Goal: Transaction & Acquisition: Book appointment/travel/reservation

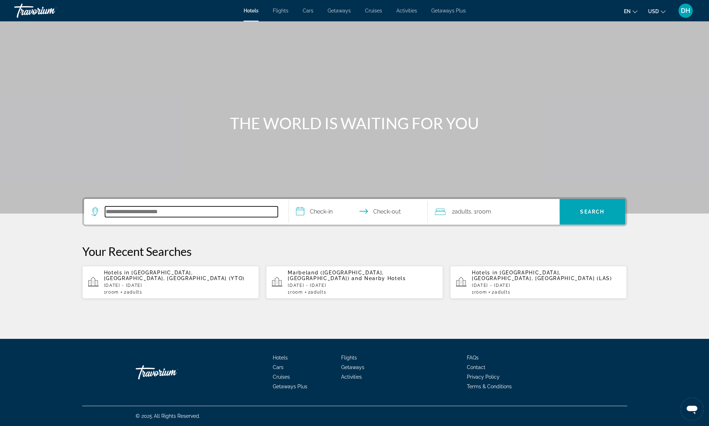
click at [158, 207] on input "Search hotel destination" at bounding box center [191, 211] width 173 height 11
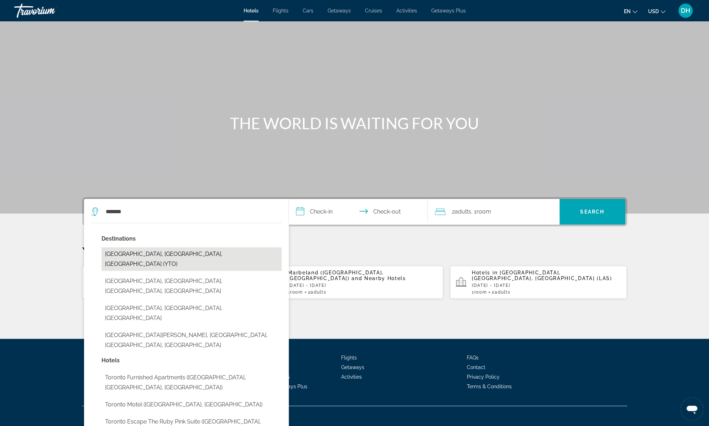
click at [159, 259] on button "[GEOGRAPHIC_DATA], [GEOGRAPHIC_DATA], [GEOGRAPHIC_DATA] (YTO)" at bounding box center [191, 258] width 180 height 23
type input "**********"
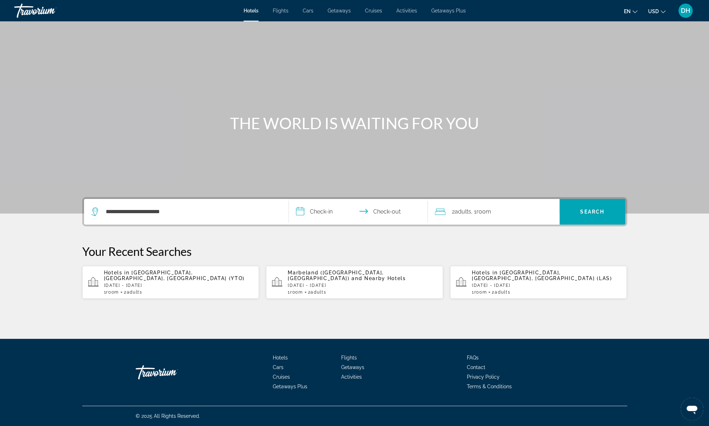
click at [338, 215] on input "**********" at bounding box center [360, 213] width 142 height 28
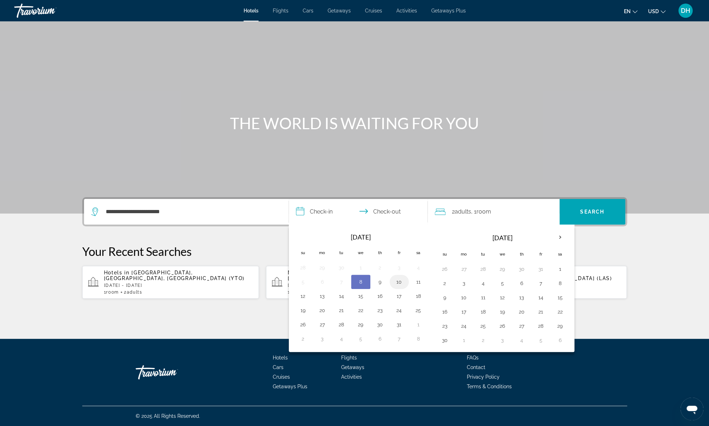
click at [398, 280] on button "10" at bounding box center [398, 282] width 11 height 10
click at [303, 294] on button "12" at bounding box center [302, 296] width 11 height 10
type input "**********"
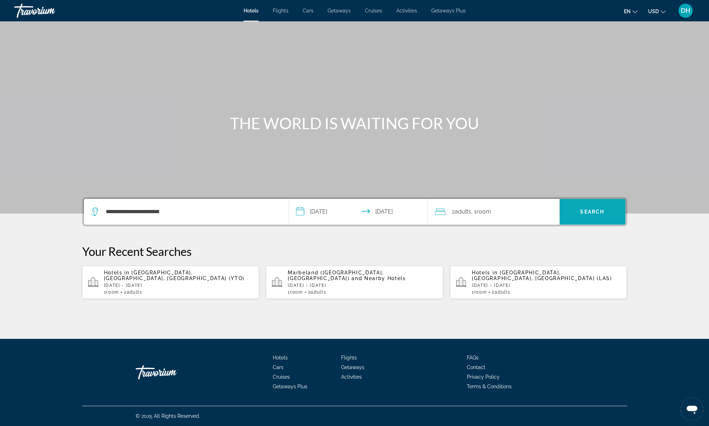
click at [593, 206] on span "Search" at bounding box center [592, 211] width 66 height 17
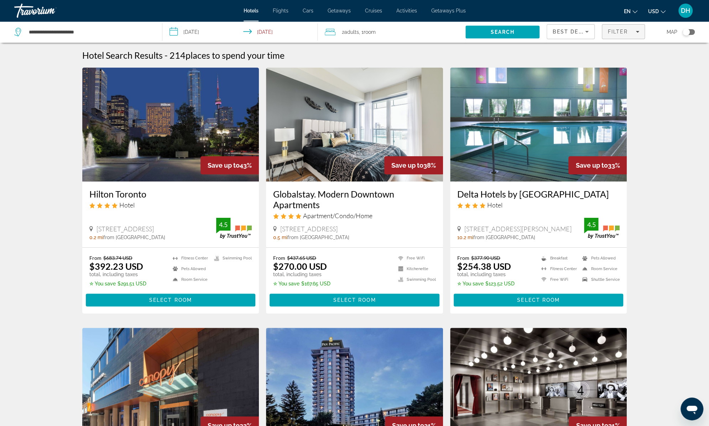
click at [614, 32] on span "Filter" at bounding box center [617, 32] width 20 height 6
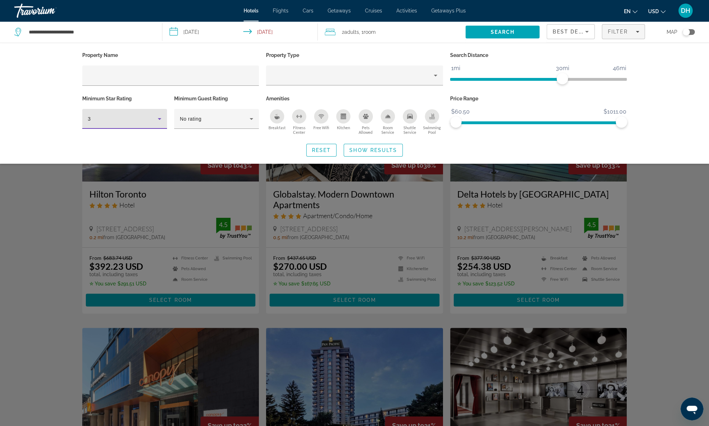
click at [160, 120] on icon "Hotel Filters" at bounding box center [159, 119] width 9 height 9
click at [137, 169] on mat-option "5" at bounding box center [124, 174] width 85 height 17
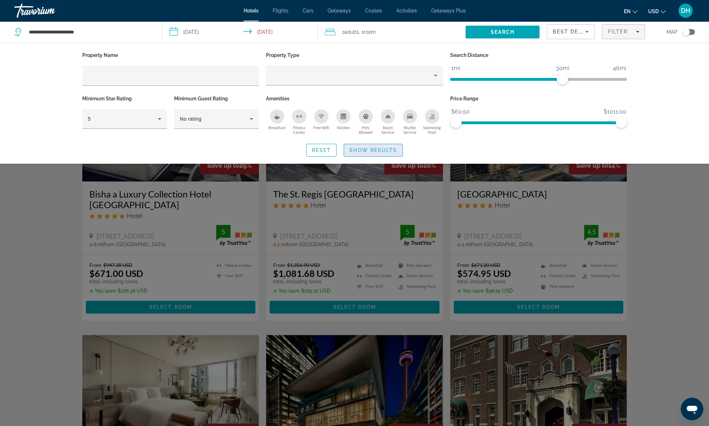
click at [365, 153] on span "Search widget" at bounding box center [373, 150] width 58 height 17
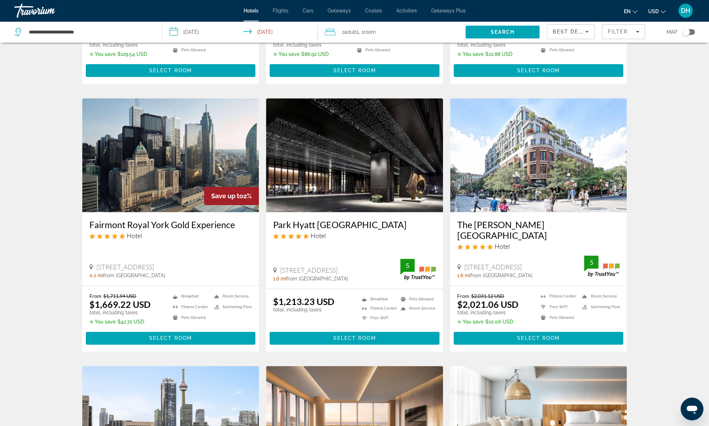
scroll to position [516, 0]
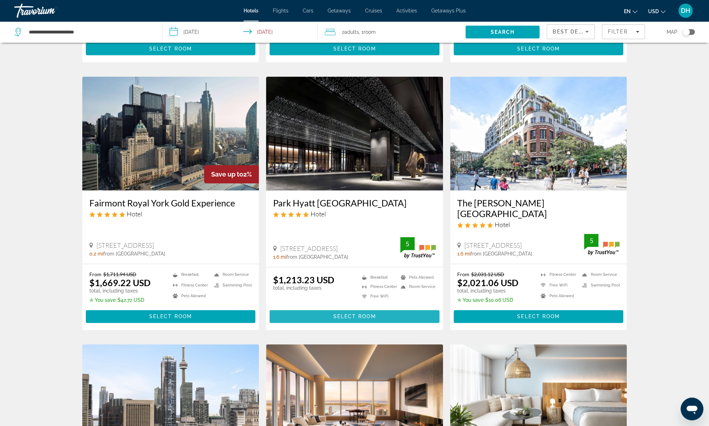
click at [336, 314] on span "Select Room" at bounding box center [354, 317] width 43 height 6
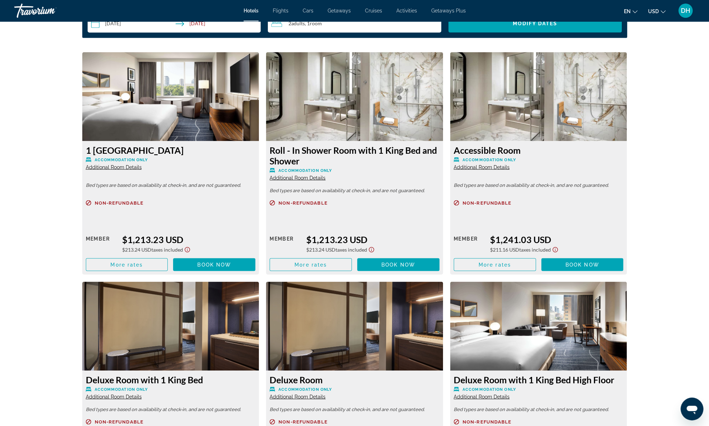
scroll to position [930, 0]
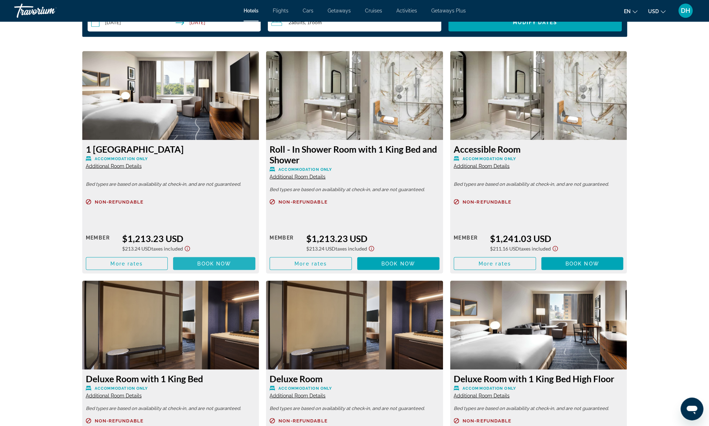
click at [207, 260] on span "Main content" at bounding box center [214, 263] width 82 height 17
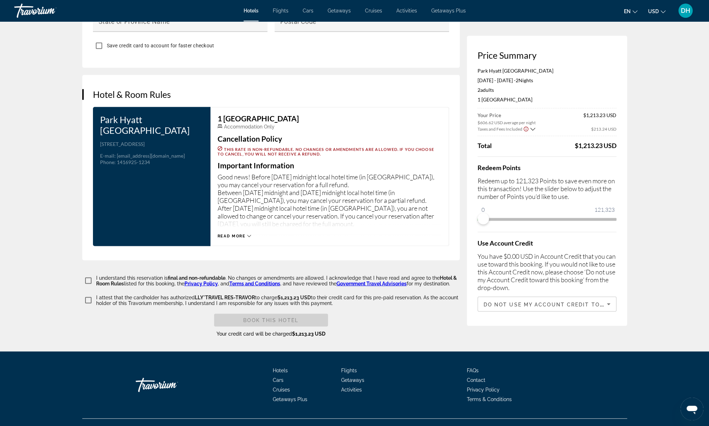
scroll to position [956, 0]
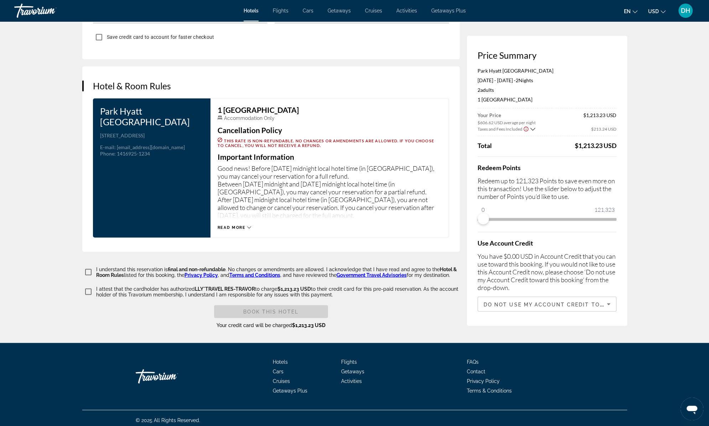
click at [248, 225] on icon "Main content" at bounding box center [249, 227] width 4 height 4
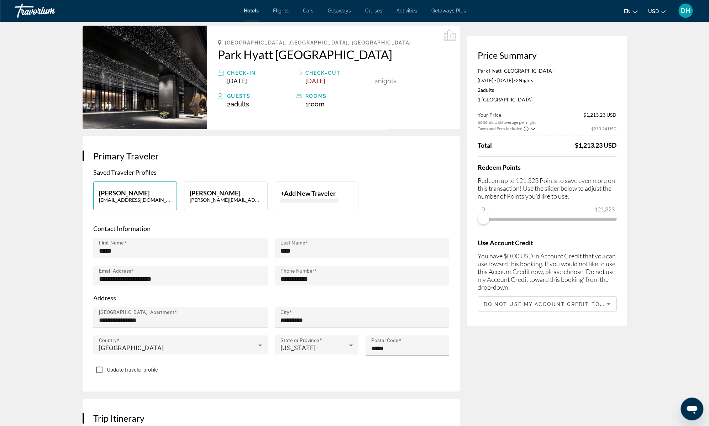
scroll to position [0, 0]
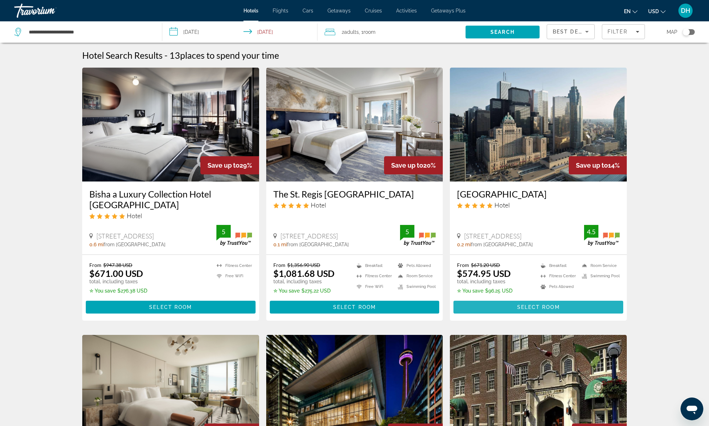
click at [529, 299] on span "Main content" at bounding box center [539, 307] width 170 height 17
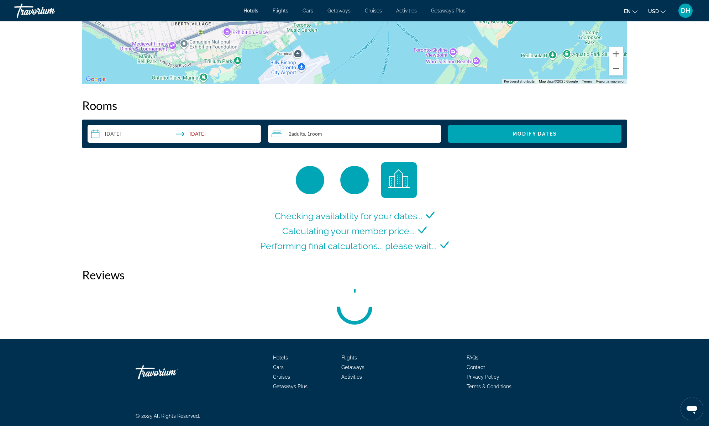
scroll to position [840, 0]
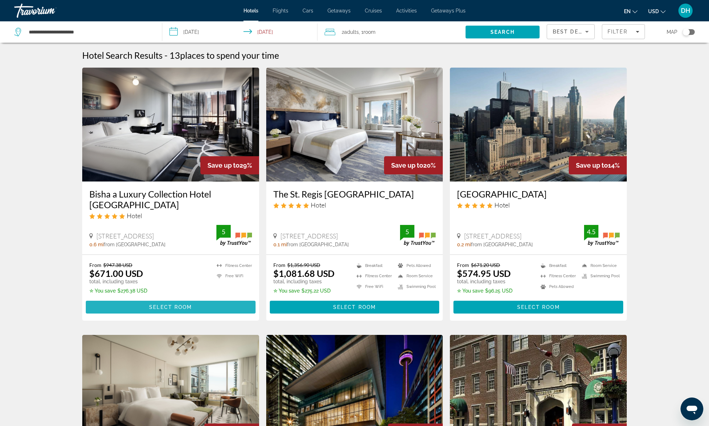
click at [175, 304] on span "Select Room" at bounding box center [170, 307] width 43 height 6
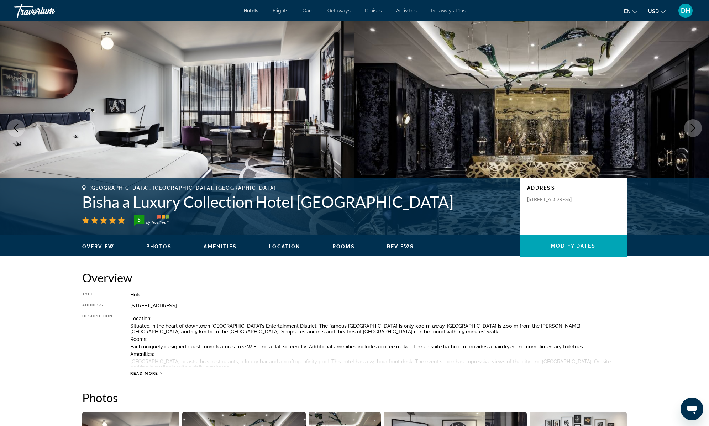
click at [690, 130] on icon "Next image" at bounding box center [693, 128] width 9 height 9
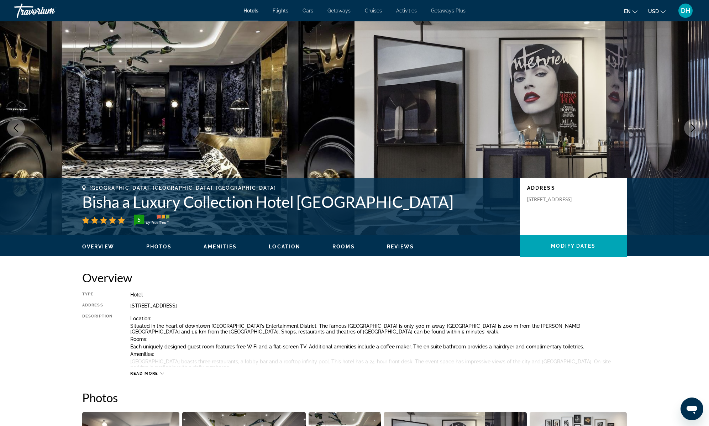
click at [690, 130] on icon "Next image" at bounding box center [693, 128] width 9 height 9
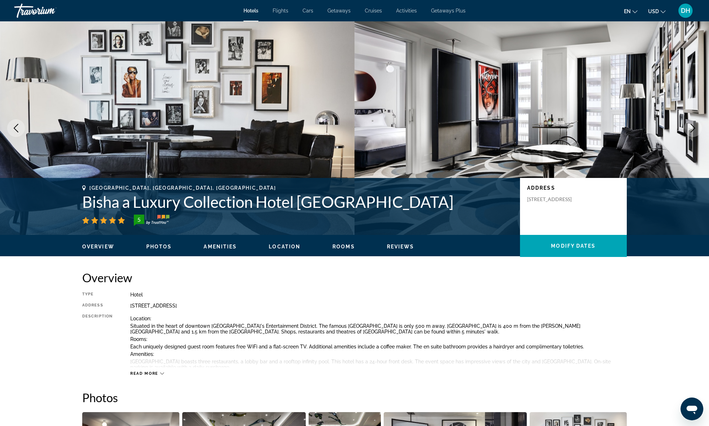
click at [690, 130] on icon "Next image" at bounding box center [693, 128] width 9 height 9
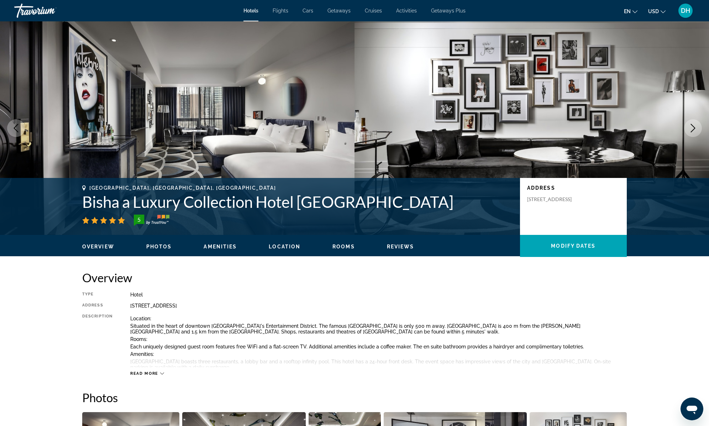
click at [690, 130] on icon "Next image" at bounding box center [693, 128] width 9 height 9
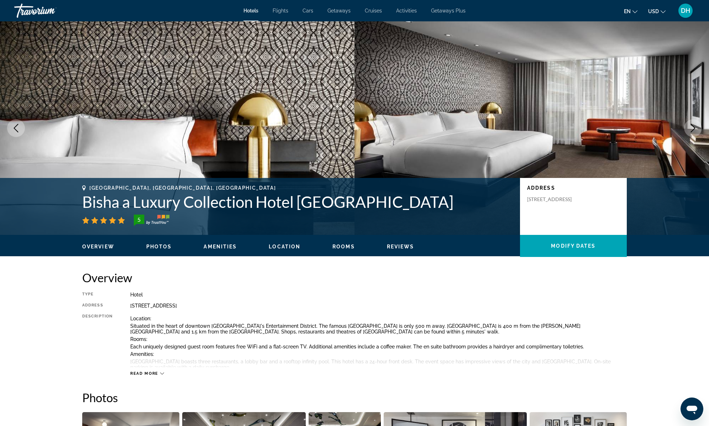
click at [690, 129] on icon "Next image" at bounding box center [693, 128] width 9 height 9
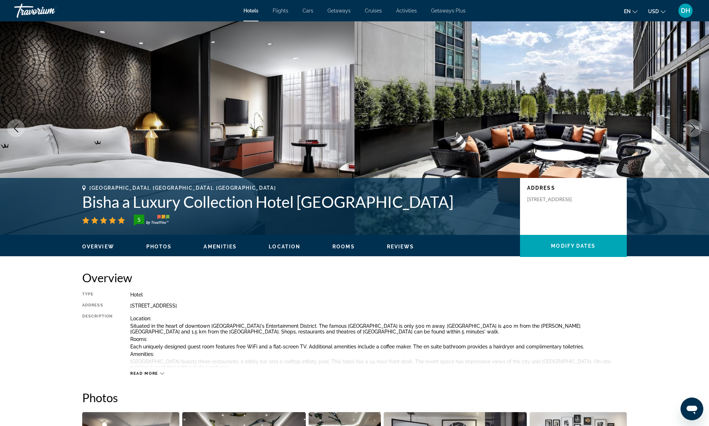
click at [690, 129] on icon "Next image" at bounding box center [693, 128] width 9 height 9
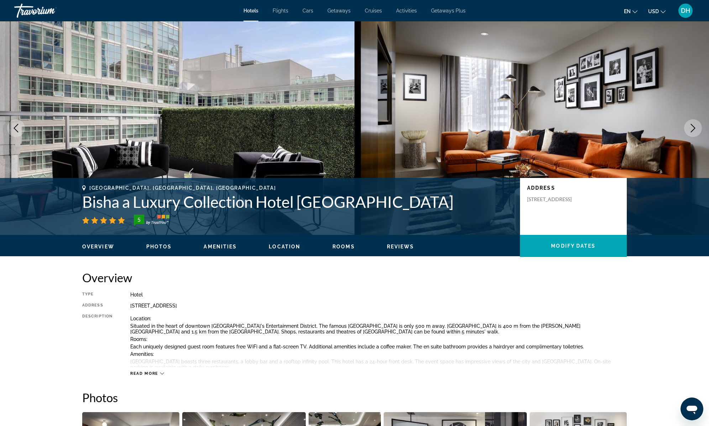
click at [690, 129] on icon "Next image" at bounding box center [693, 128] width 9 height 9
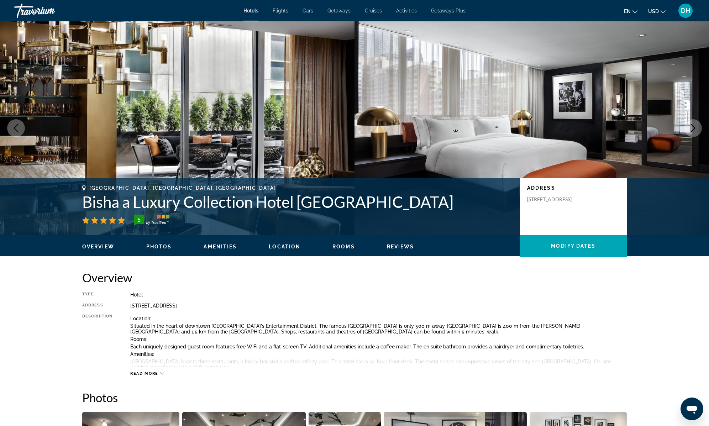
click at [690, 129] on icon "Next image" at bounding box center [693, 128] width 9 height 9
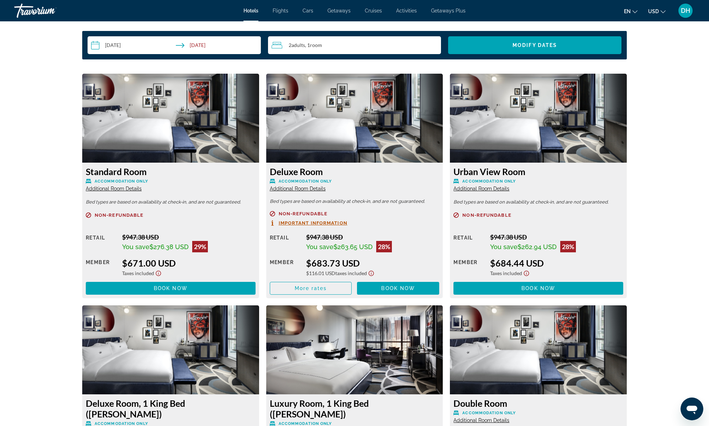
scroll to position [945, 0]
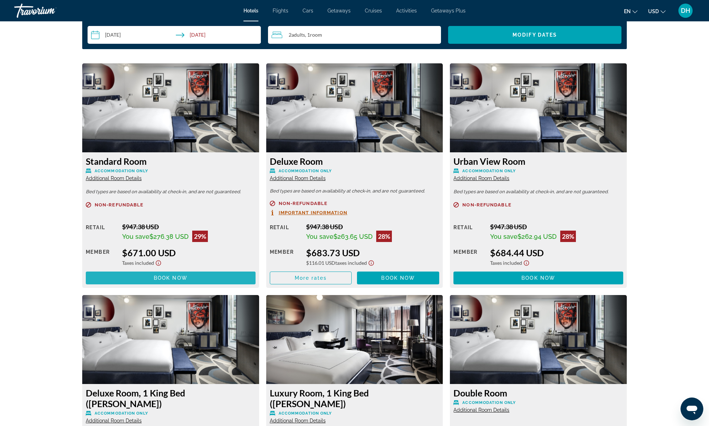
click at [159, 273] on span "Main content" at bounding box center [171, 278] width 170 height 17
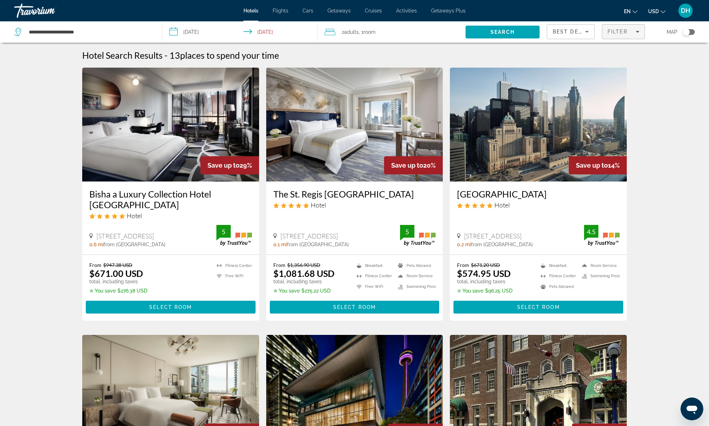
click at [620, 31] on span "Filter" at bounding box center [618, 32] width 20 height 6
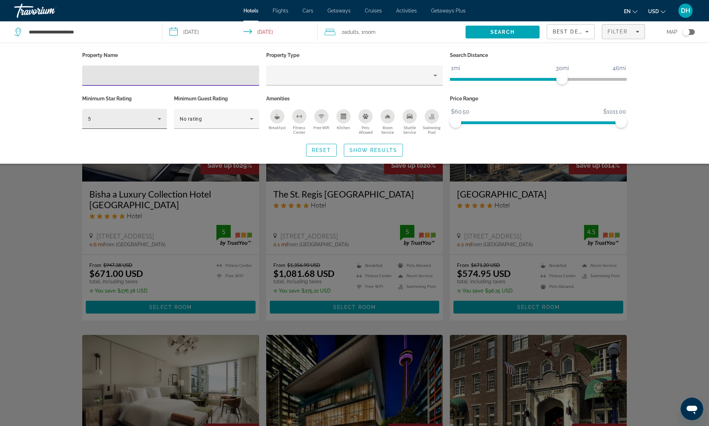
click at [161, 119] on icon "Hotel Filters" at bounding box center [159, 119] width 9 height 9
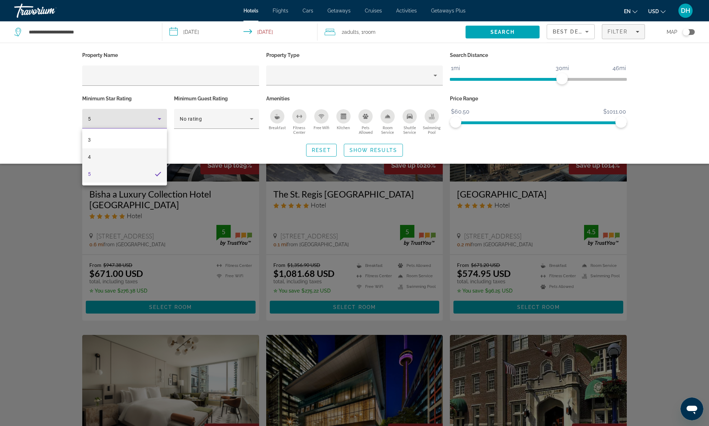
click at [137, 152] on mat-option "4" at bounding box center [124, 156] width 85 height 17
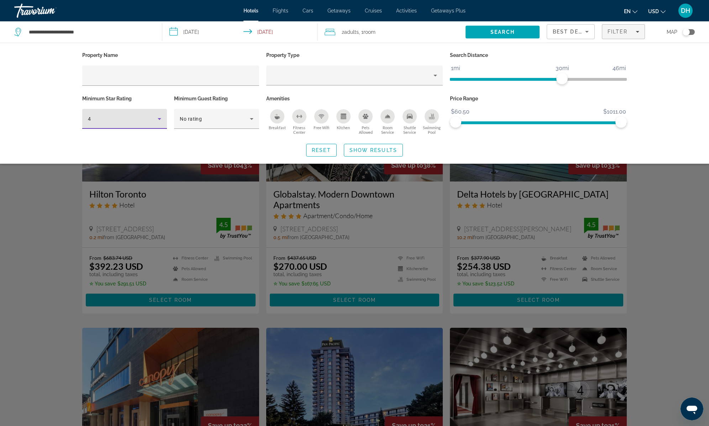
click at [670, 267] on div "Search widget" at bounding box center [354, 266] width 709 height 319
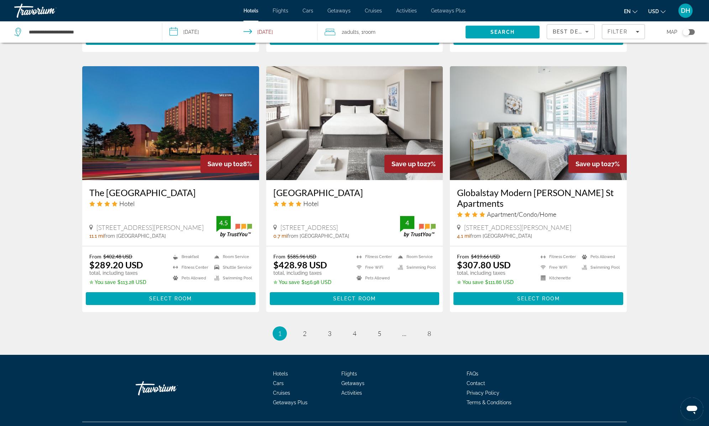
scroll to position [816, 0]
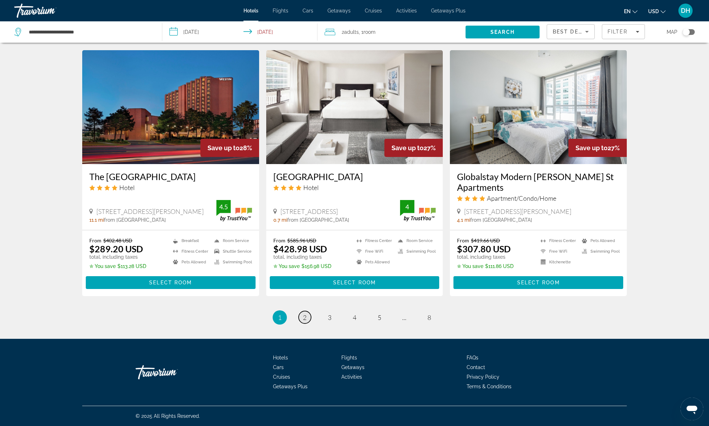
click at [303, 315] on span "2" at bounding box center [305, 318] width 4 height 8
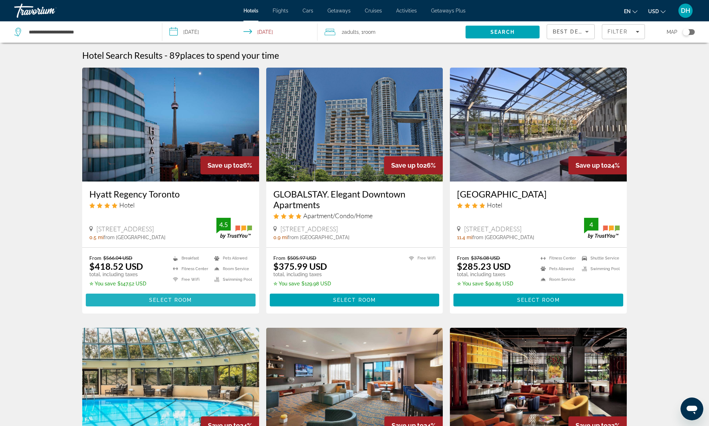
click at [179, 303] on span "Main content" at bounding box center [171, 300] width 170 height 17
click at [626, 33] on span "Filter" at bounding box center [618, 32] width 20 height 6
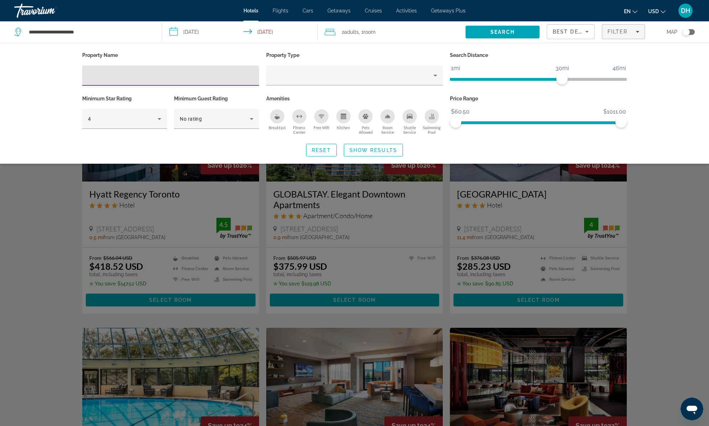
click at [150, 77] on input "Hotel Filters" at bounding box center [171, 76] width 166 height 9
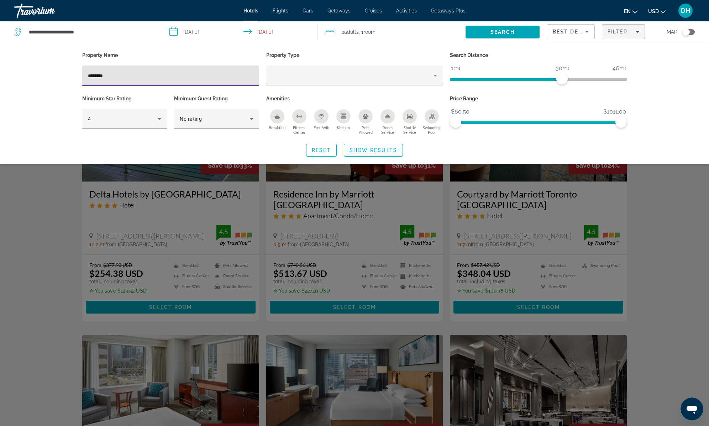
type input "********"
click at [365, 148] on span "Show Results" at bounding box center [374, 150] width 48 height 6
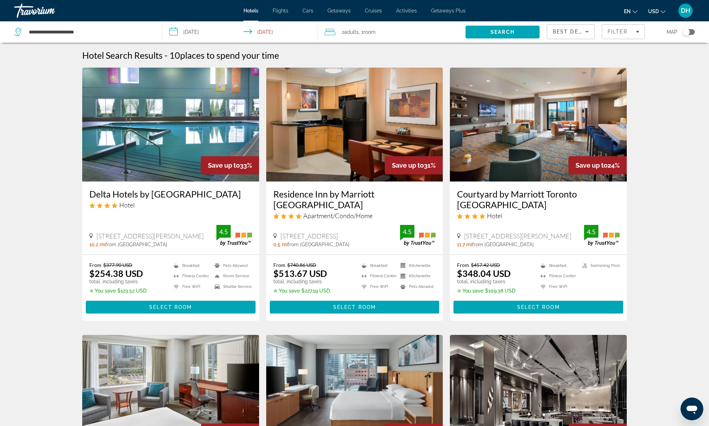
click at [160, 114] on img "Main content" at bounding box center [170, 125] width 177 height 114
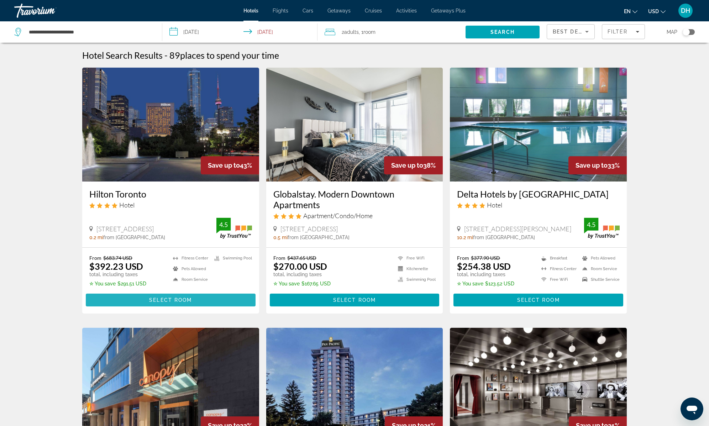
click at [174, 303] on span "Select Room" at bounding box center [170, 300] width 43 height 6
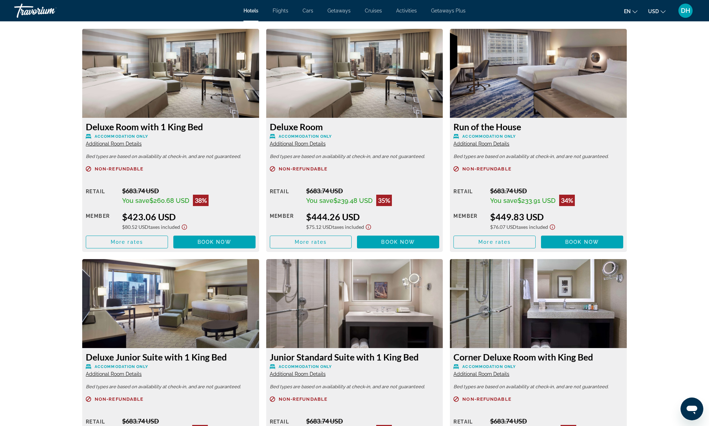
scroll to position [1017, 0]
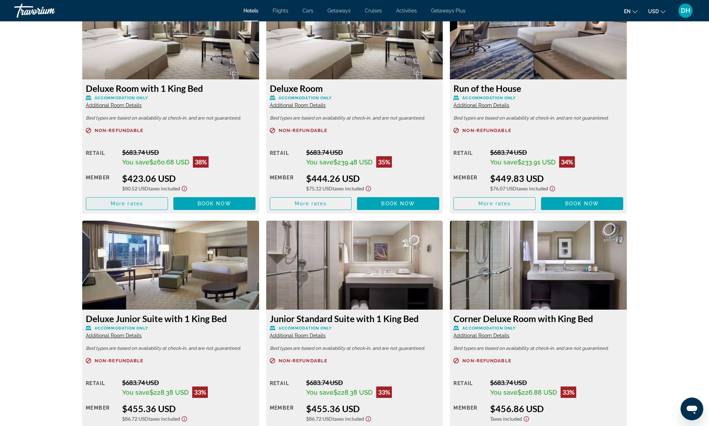
click at [140, 203] on span "More rates" at bounding box center [127, 204] width 32 height 6
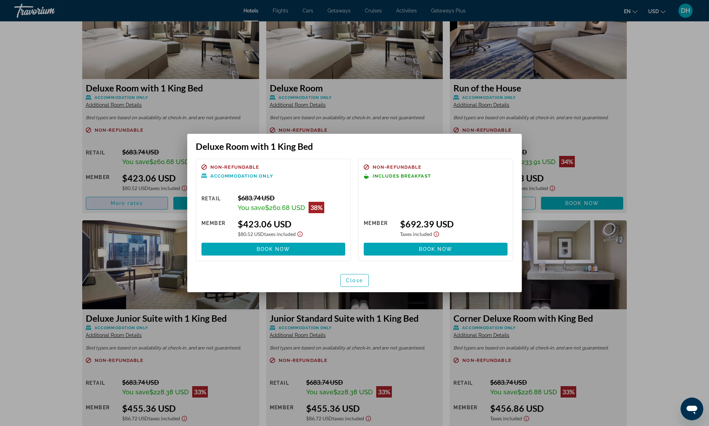
scroll to position [0, 0]
click at [354, 280] on span "Close" at bounding box center [354, 281] width 17 height 6
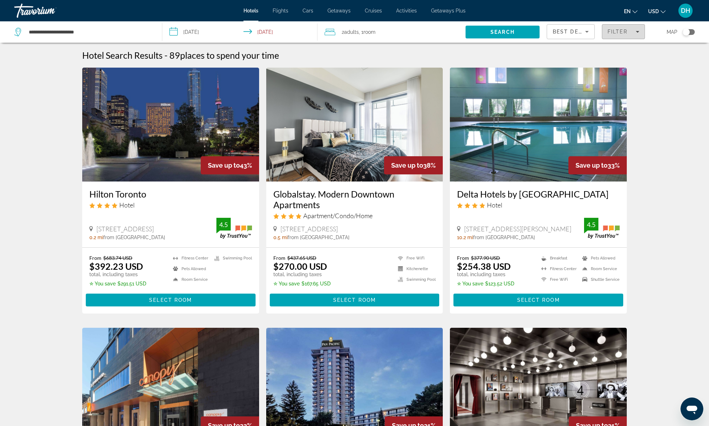
click at [620, 33] on span "Filter" at bounding box center [618, 32] width 20 height 6
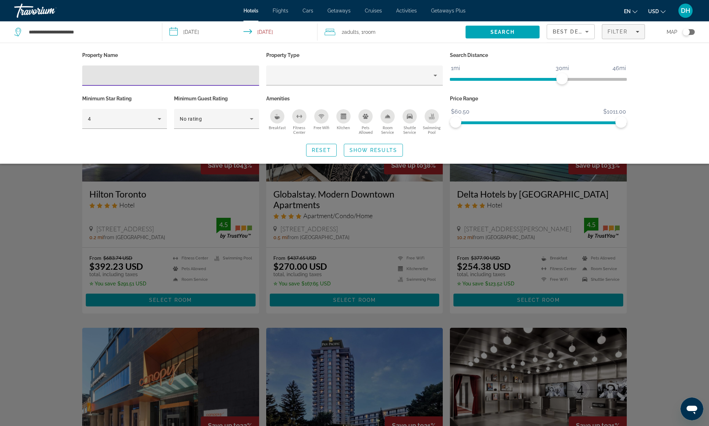
click at [142, 73] on input "Hotel Filters" at bounding box center [171, 76] width 166 height 9
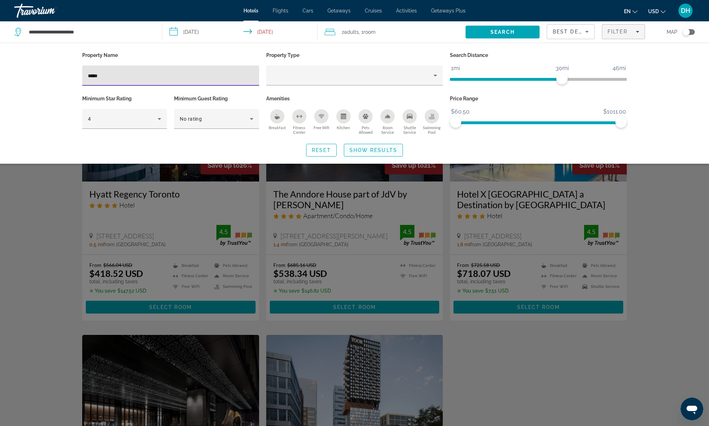
type input "*****"
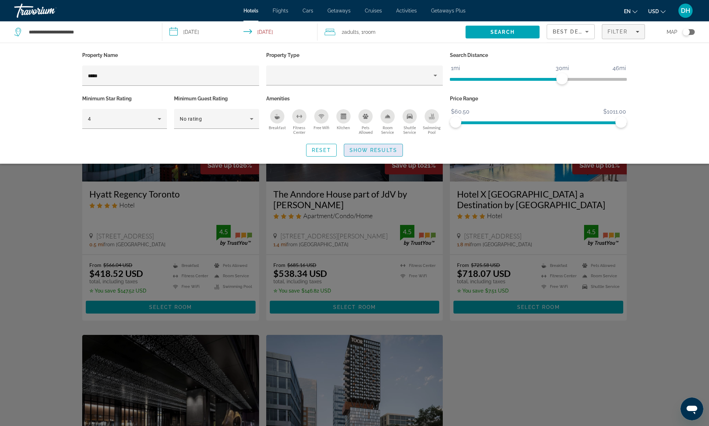
click at [371, 154] on span "Search widget" at bounding box center [373, 150] width 58 height 17
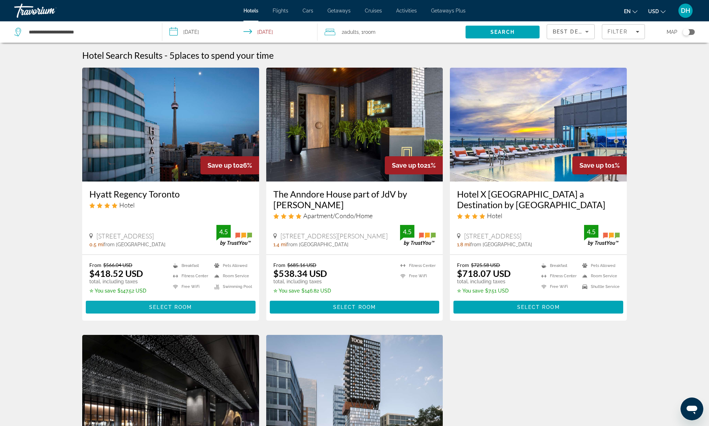
click at [161, 306] on span "Select Room" at bounding box center [170, 307] width 43 height 6
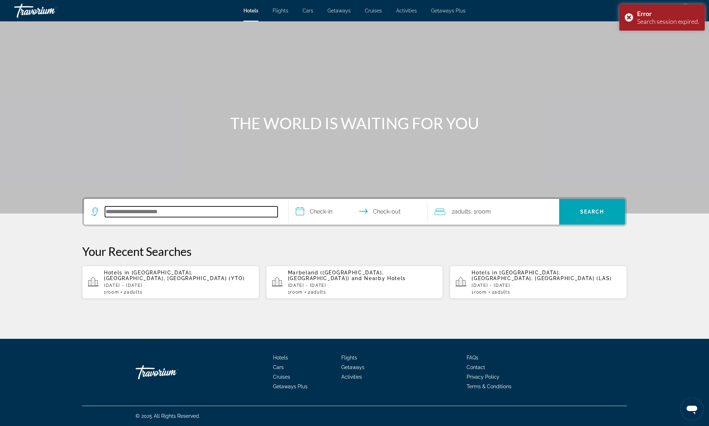
click at [161, 213] on input "Search hotel destination" at bounding box center [191, 211] width 173 height 11
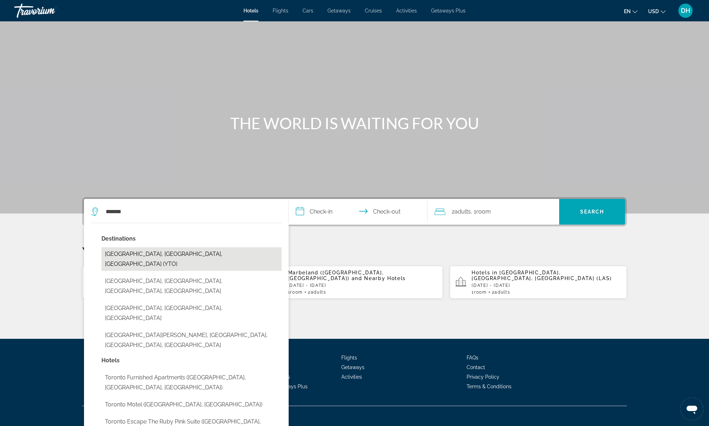
click at [160, 258] on button "[GEOGRAPHIC_DATA], [GEOGRAPHIC_DATA], [GEOGRAPHIC_DATA] (YTO)" at bounding box center [191, 258] width 180 height 23
type input "**********"
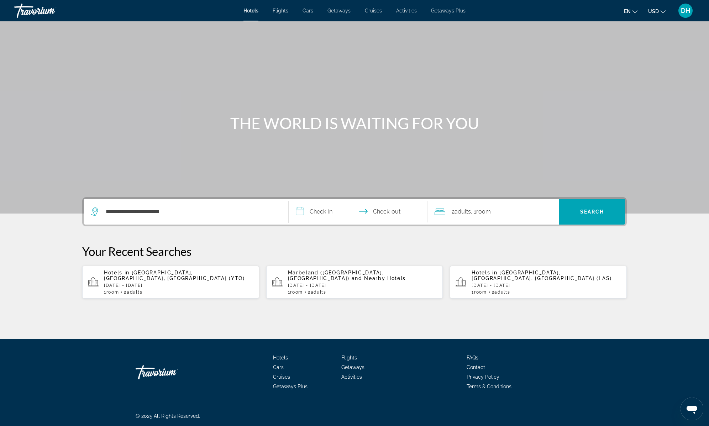
click at [322, 221] on input "**********" at bounding box center [360, 213] width 142 height 28
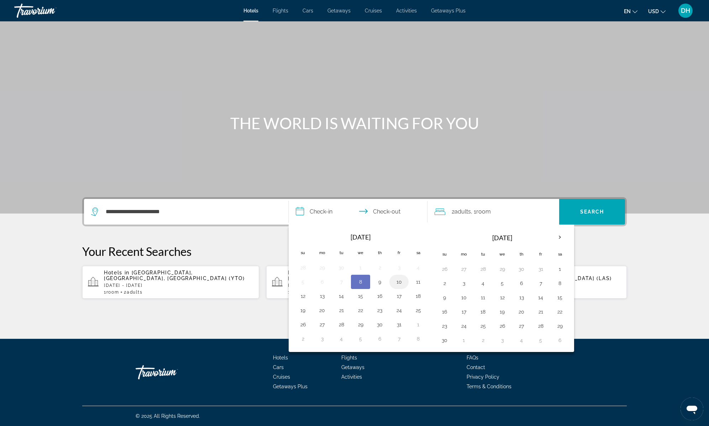
click at [396, 281] on button "10" at bounding box center [398, 282] width 11 height 10
click at [301, 294] on button "12" at bounding box center [302, 296] width 11 height 10
type input "**********"
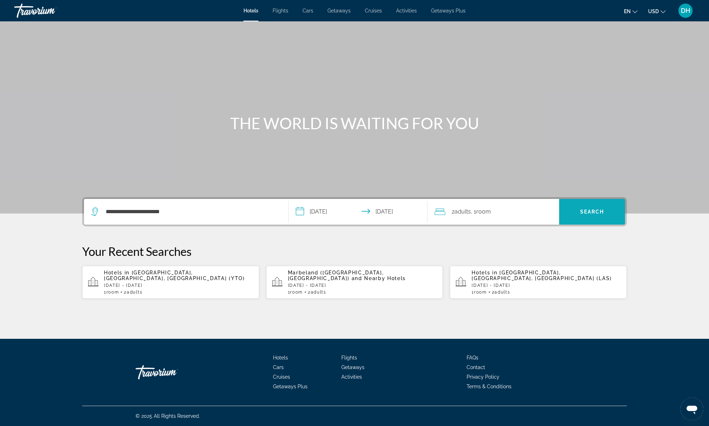
click at [604, 207] on span "Search" at bounding box center [592, 211] width 66 height 17
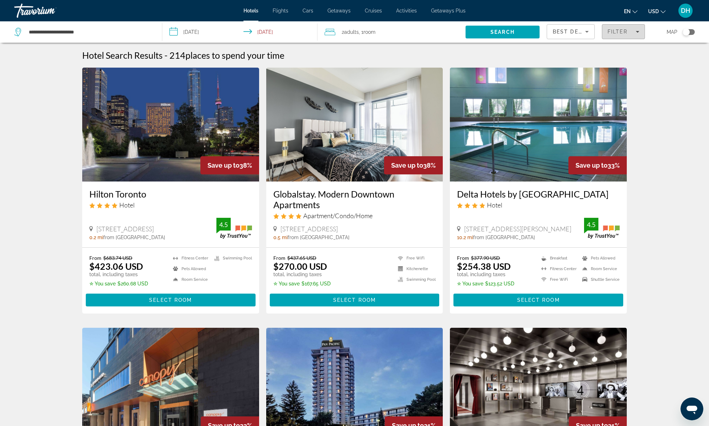
click at [622, 31] on span "Filter" at bounding box center [618, 32] width 20 height 6
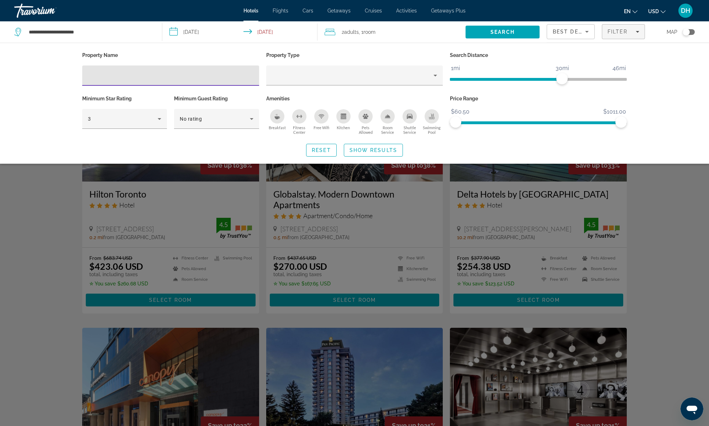
click at [110, 75] on input "Hotel Filters" at bounding box center [171, 76] width 166 height 9
type input "*"
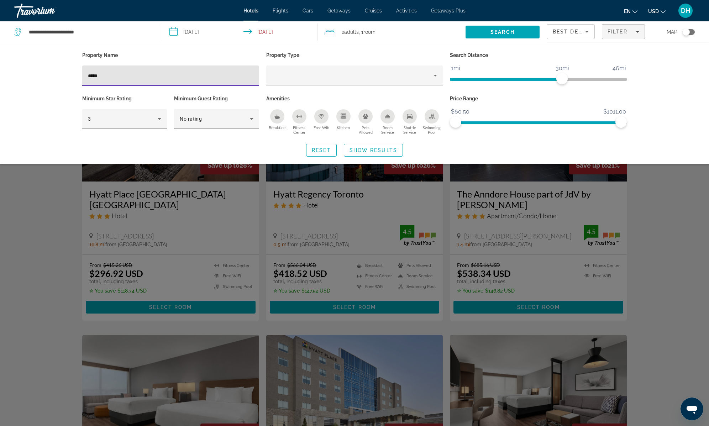
type input "*****"
click at [52, 236] on div "Search widget" at bounding box center [354, 266] width 709 height 319
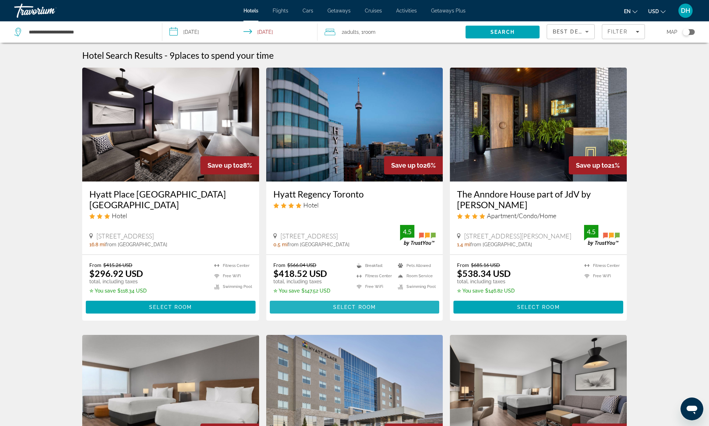
click at [347, 299] on span "Main content" at bounding box center [355, 307] width 170 height 17
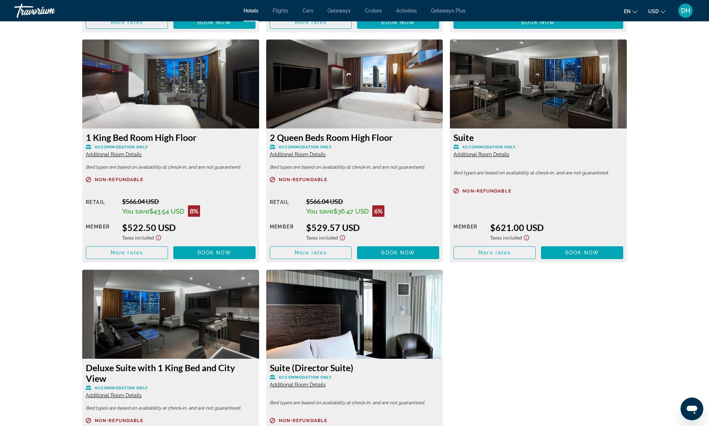
scroll to position [1409, 0]
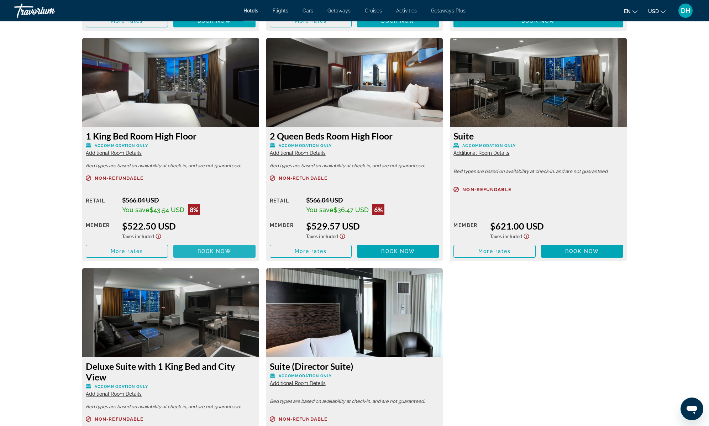
click at [203, 253] on span "Book now" at bounding box center [215, 251] width 34 height 6
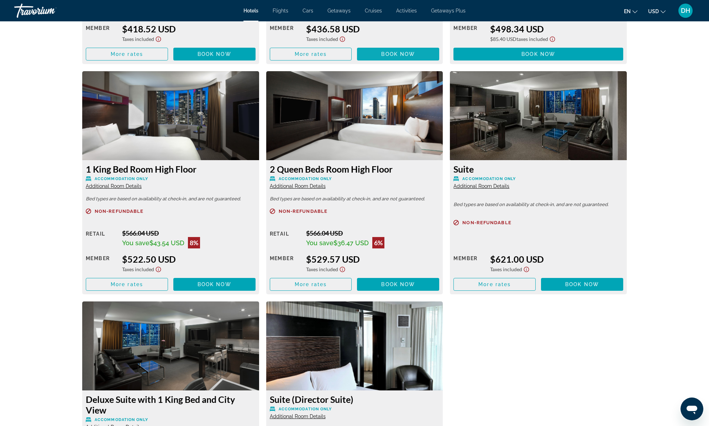
scroll to position [1440, 0]
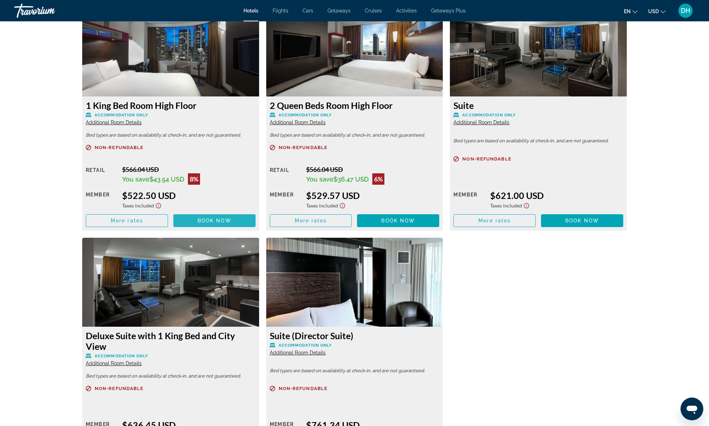
click at [194, 224] on span "Main content" at bounding box center [214, 220] width 82 height 17
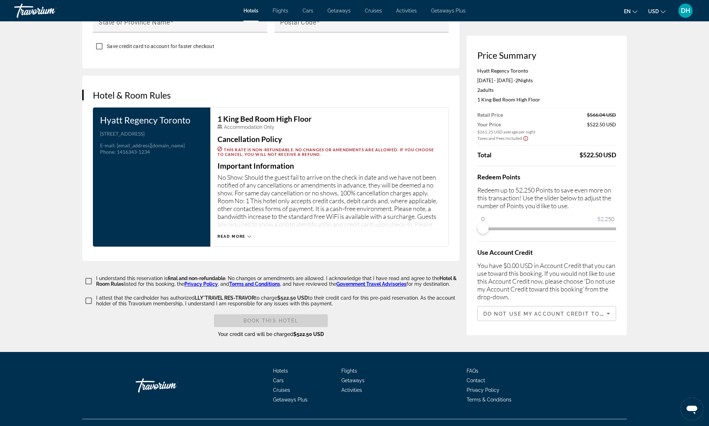
scroll to position [956, 0]
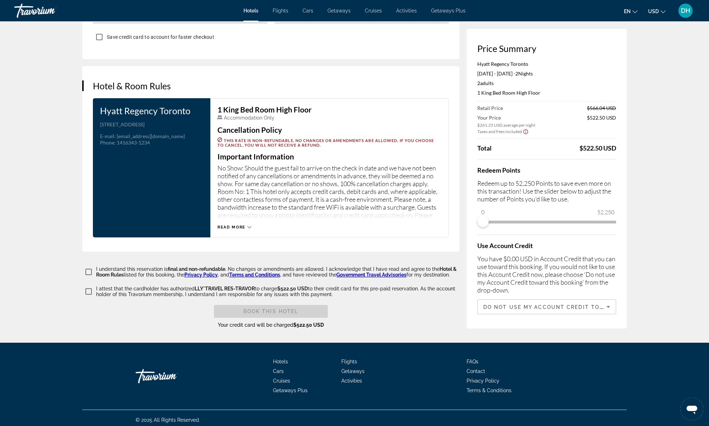
click at [240, 225] on span "Read more" at bounding box center [232, 227] width 28 height 5
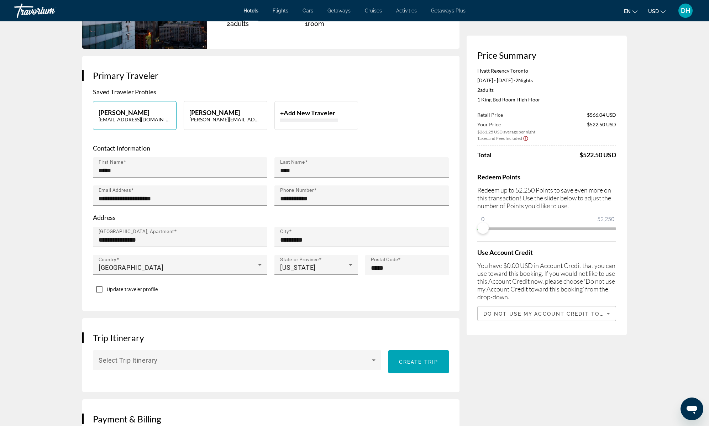
scroll to position [0, 0]
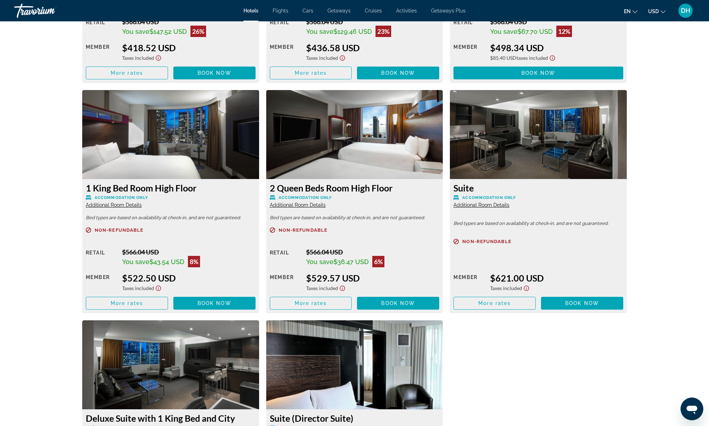
scroll to position [1359, 0]
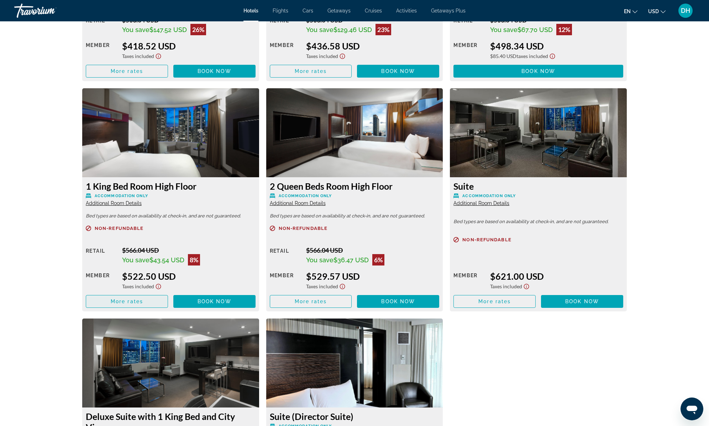
click at [136, 305] on span "Main content" at bounding box center [127, 301] width 82 height 17
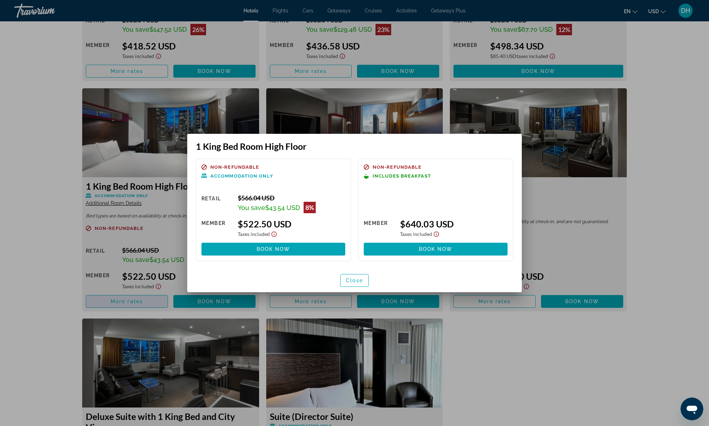
scroll to position [0, 0]
click at [352, 283] on span "button" at bounding box center [355, 280] width 28 height 17
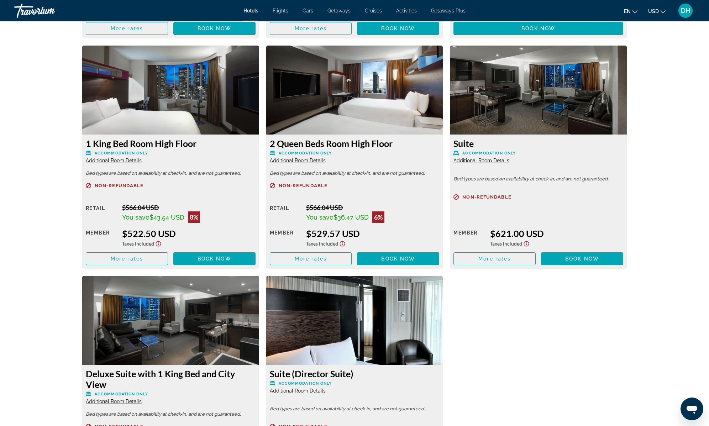
scroll to position [1404, 0]
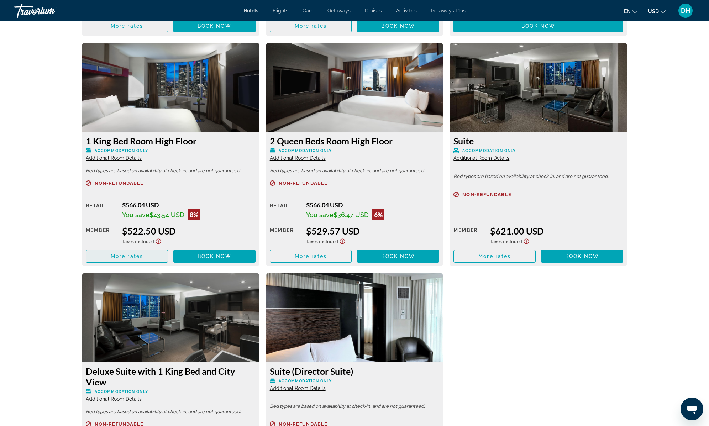
click at [155, 255] on span "Main content" at bounding box center [127, 256] width 82 height 17
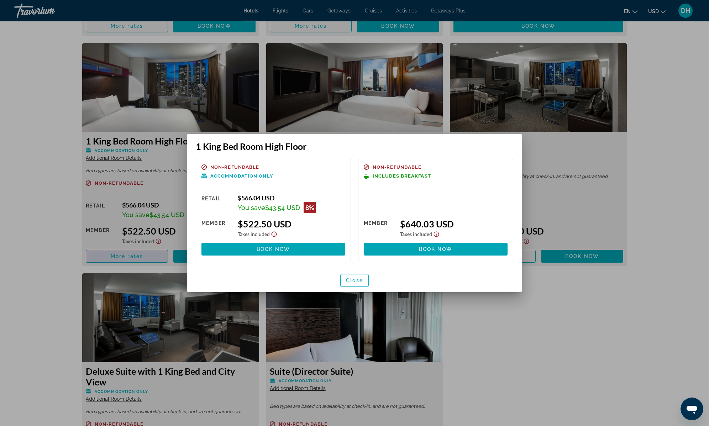
scroll to position [0, 0]
click at [414, 244] on span at bounding box center [436, 249] width 144 height 17
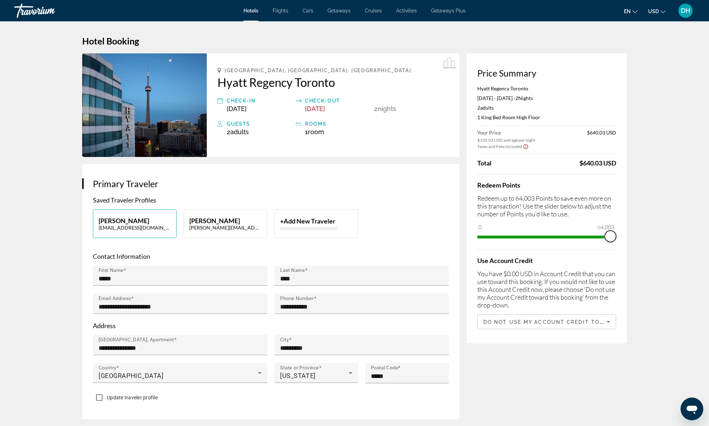
drag, startPoint x: 480, startPoint y: 236, endPoint x: 715, endPoint y: 241, distance: 234.7
click at [708, 241] on html "Skip to main content Hotels Flights Cars Getaways Cruises Activities Getaways P…" at bounding box center [354, 213] width 709 height 426
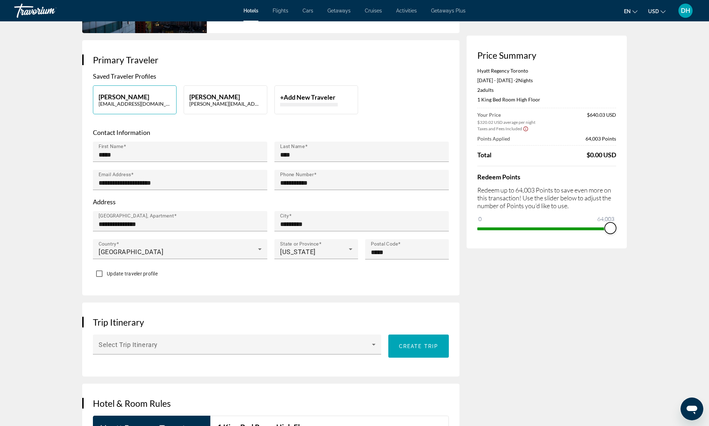
scroll to position [124, 0]
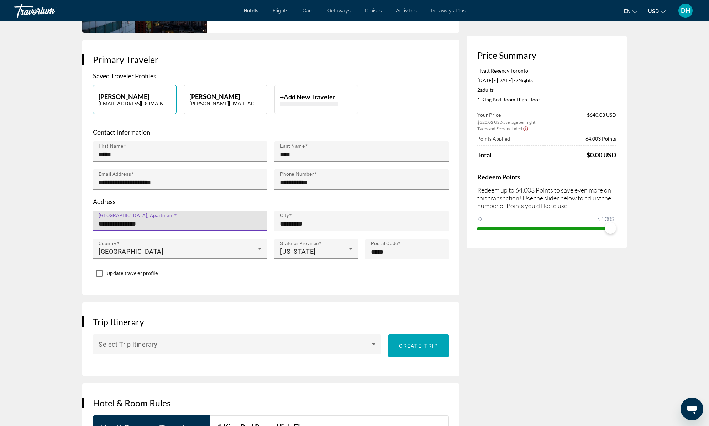
click at [199, 226] on input "**********" at bounding box center [182, 224] width 167 height 9
drag, startPoint x: 199, startPoint y: 226, endPoint x: 77, endPoint y: 221, distance: 122.6
click at [77, 221] on div "Hotel Booking Price Summary Hyatt Regency [GEOGRAPHIC_DATA] [DATE] - [DATE] - 2…" at bounding box center [354, 265] width 573 height 736
type input "**********"
click at [336, 281] on div "**********" at bounding box center [270, 167] width 377 height 255
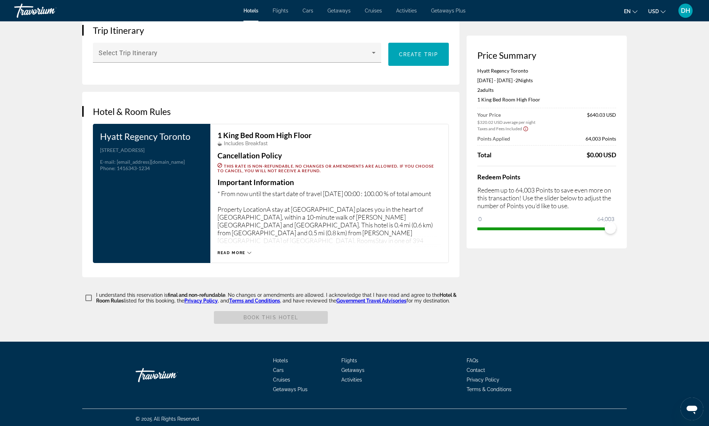
scroll to position [416, 0]
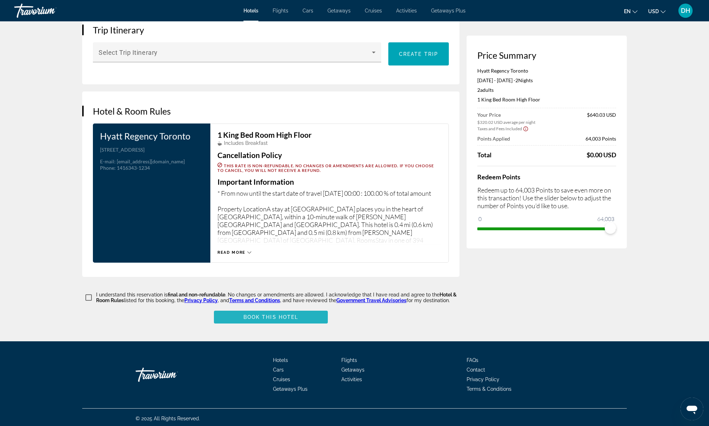
click at [270, 310] on span "Main content" at bounding box center [271, 317] width 114 height 17
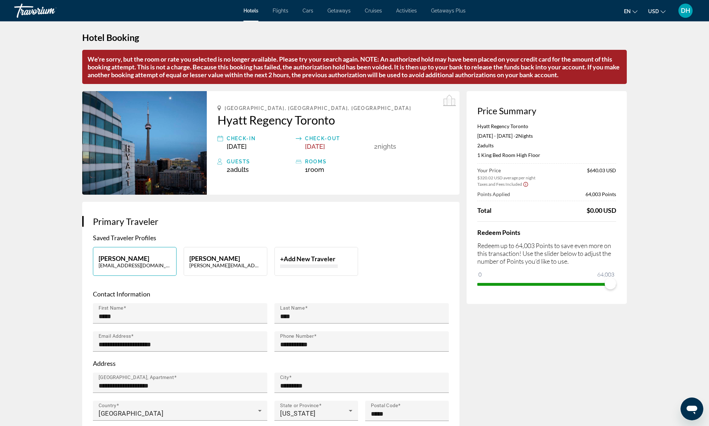
scroll to position [0, 0]
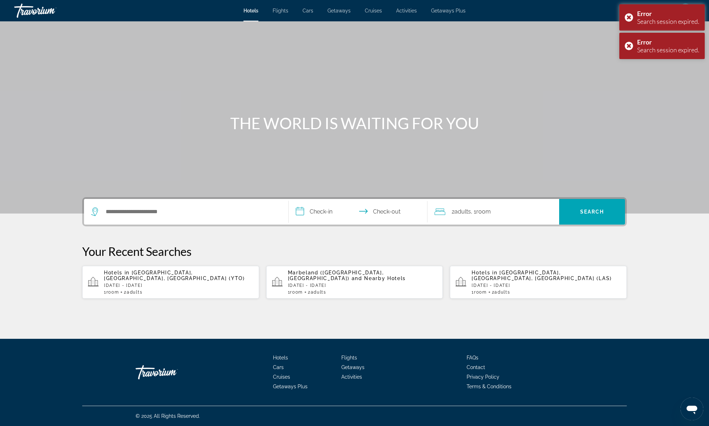
click at [174, 218] on div "Search widget" at bounding box center [186, 212] width 190 height 26
click at [174, 213] on input "Search hotel destination" at bounding box center [191, 211] width 173 height 11
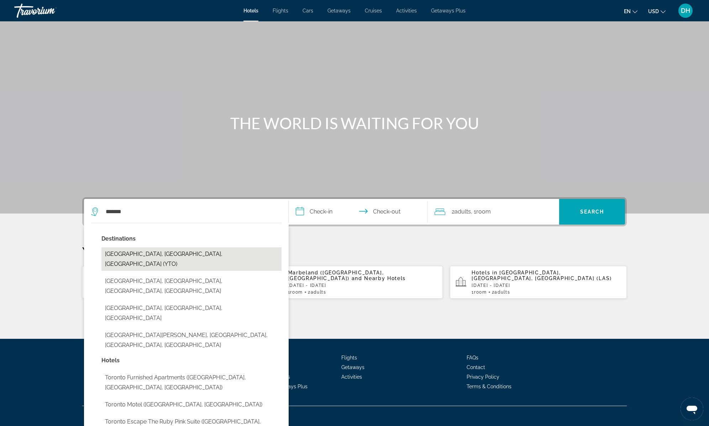
click at [161, 252] on button "[GEOGRAPHIC_DATA], [GEOGRAPHIC_DATA], [GEOGRAPHIC_DATA] (YTO)" at bounding box center [191, 258] width 180 height 23
type input "**********"
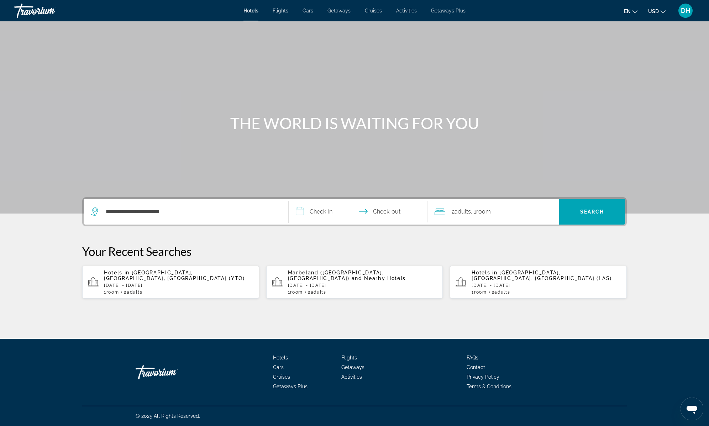
click at [326, 208] on input "**********" at bounding box center [360, 213] width 142 height 28
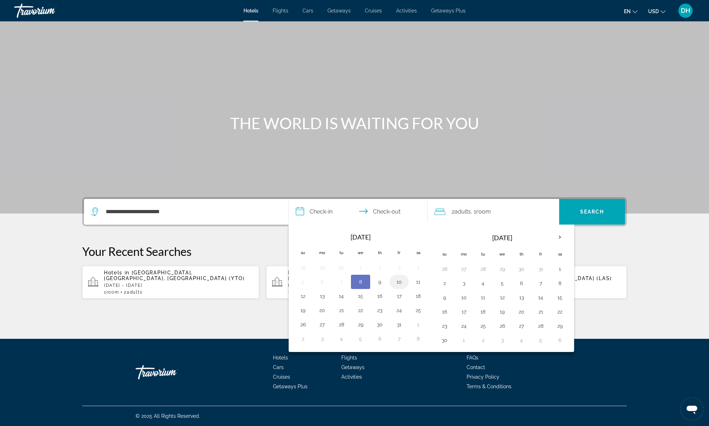
click at [400, 279] on button "10" at bounding box center [398, 282] width 11 height 10
click at [314, 291] on td "13" at bounding box center [322, 296] width 19 height 14
click at [305, 292] on button "12" at bounding box center [302, 296] width 11 height 10
type input "**********"
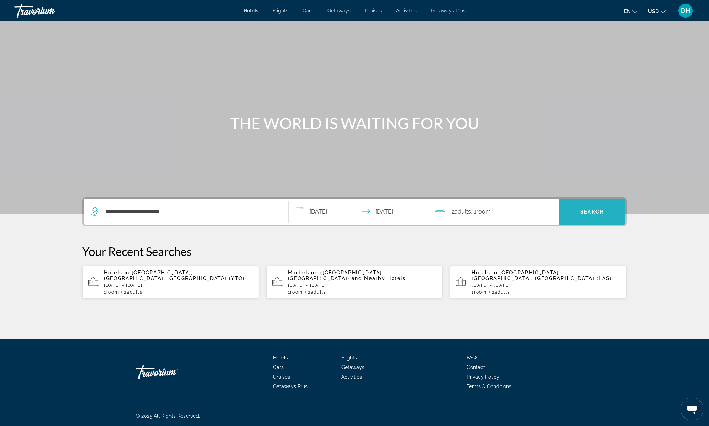
click at [591, 205] on span "Search" at bounding box center [592, 211] width 66 height 17
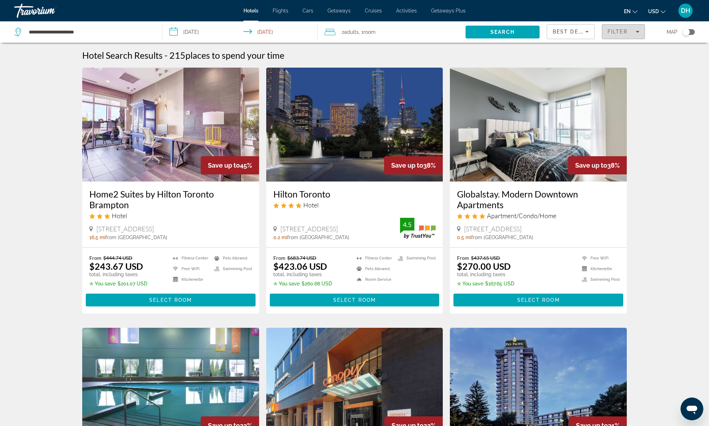
click at [619, 29] on span "Filter" at bounding box center [618, 32] width 20 height 6
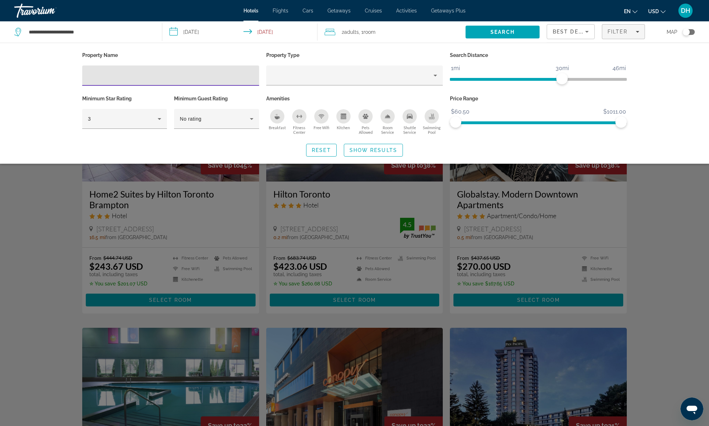
click at [127, 74] on input "Hotel Filters" at bounding box center [171, 76] width 166 height 9
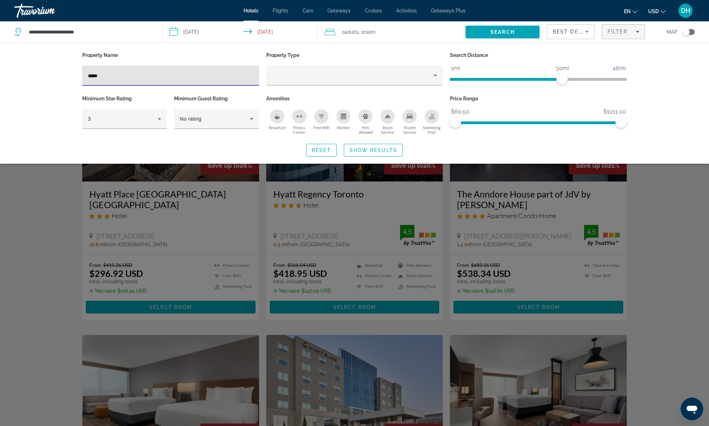
type input "*****"
click at [69, 222] on div "Search widget" at bounding box center [354, 266] width 709 height 319
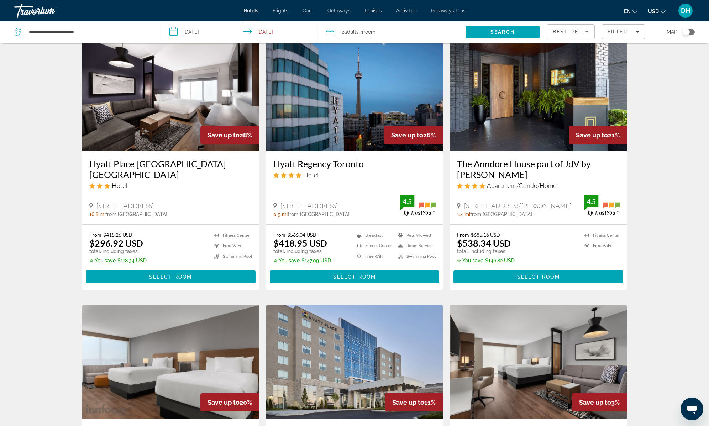
scroll to position [47, 0]
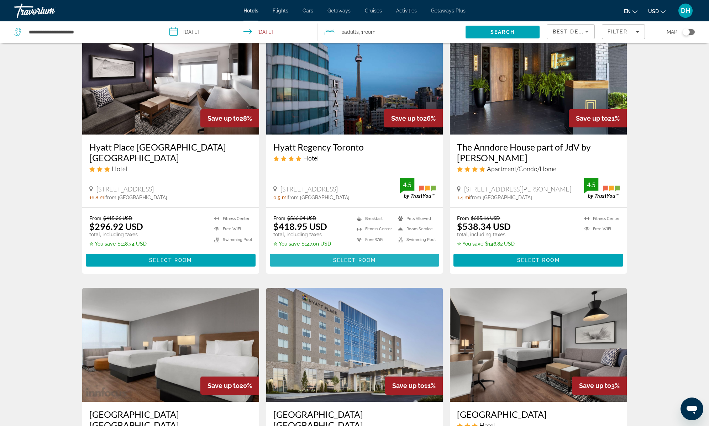
click at [354, 252] on span "Main content" at bounding box center [355, 260] width 170 height 17
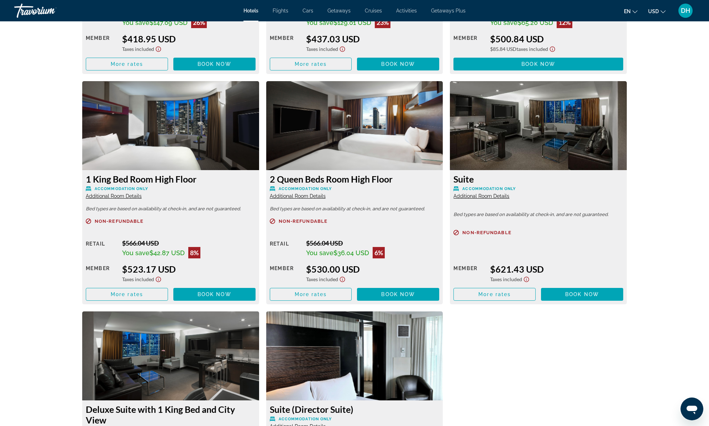
scroll to position [1366, 0]
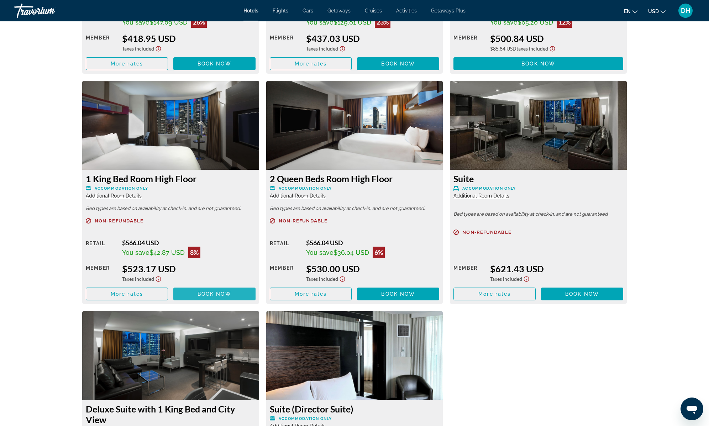
click at [216, 291] on span "Book now" at bounding box center [215, 294] width 34 height 6
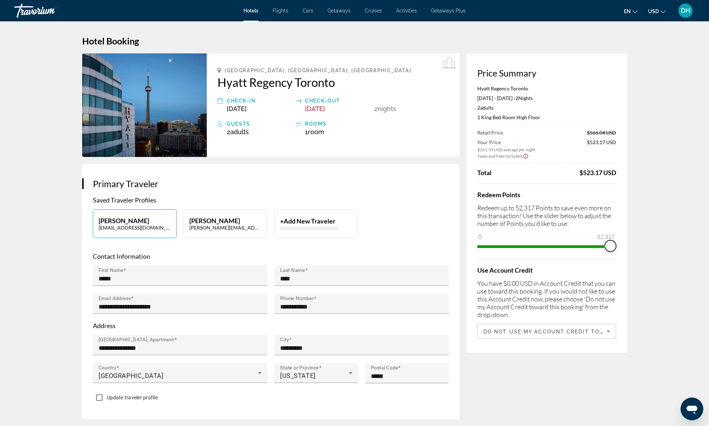
drag, startPoint x: 485, startPoint y: 246, endPoint x: 677, endPoint y: 266, distance: 193.3
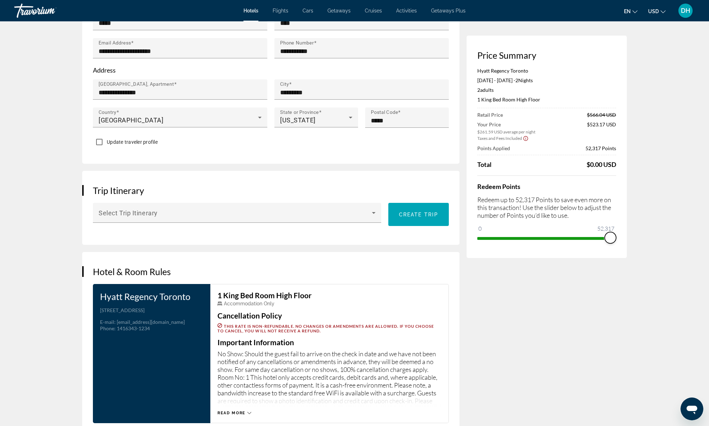
scroll to position [417, 0]
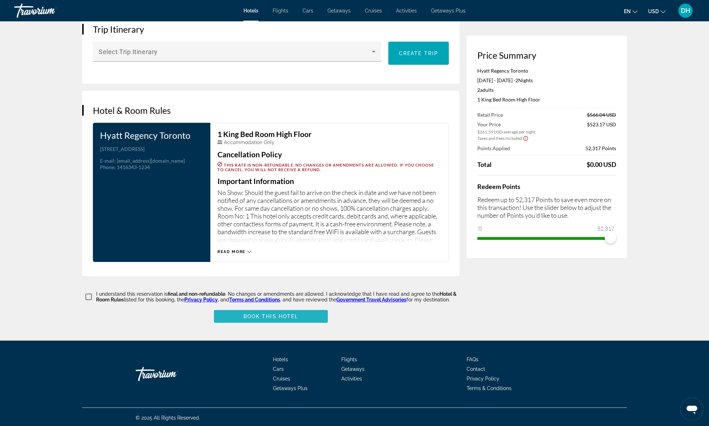
click at [277, 314] on span "Book this hotel" at bounding box center [271, 317] width 55 height 6
